Goal: Information Seeking & Learning: Learn about a topic

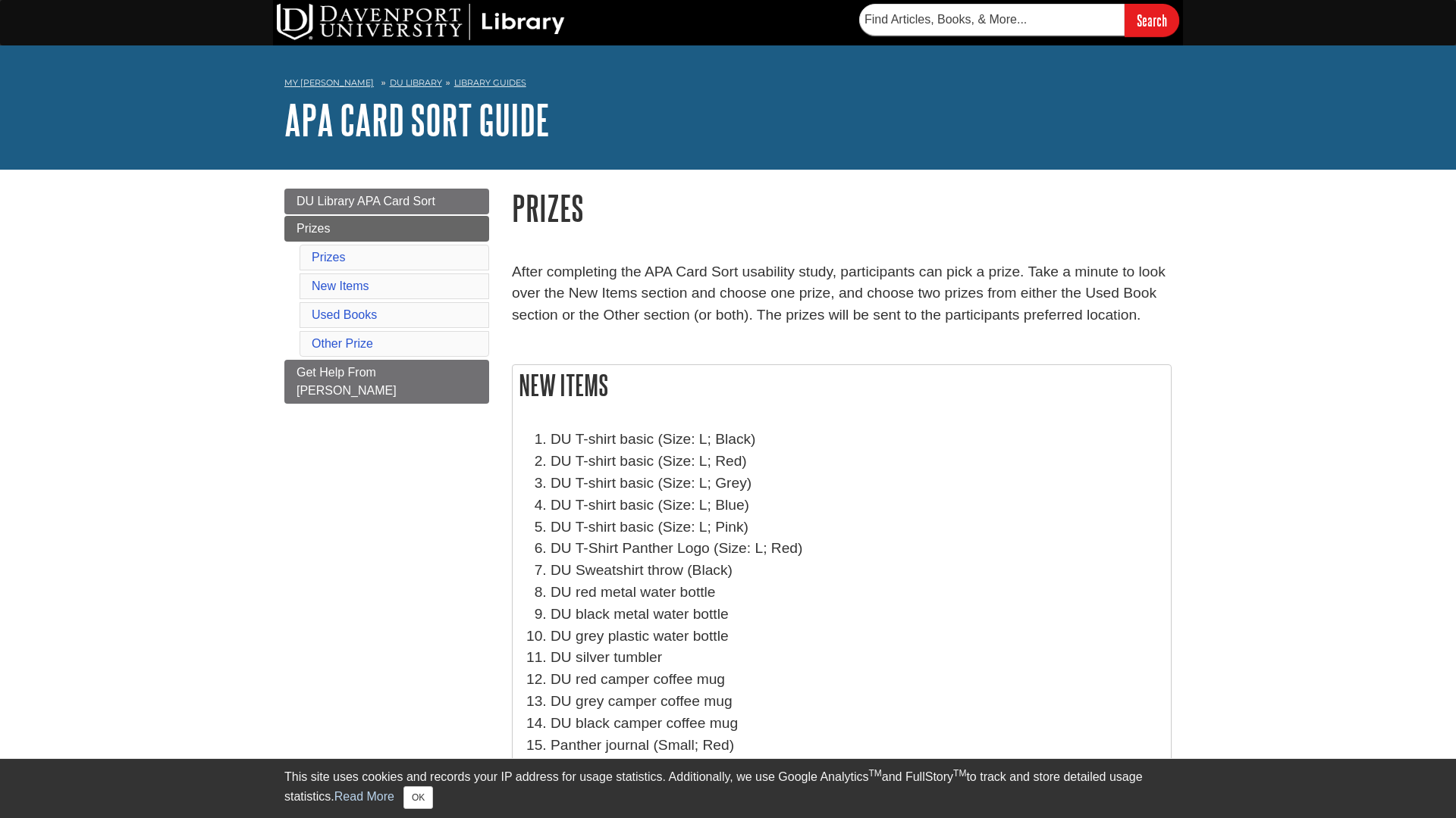
scroll to position [270, 659]
